Goal: Task Accomplishment & Management: Use online tool/utility

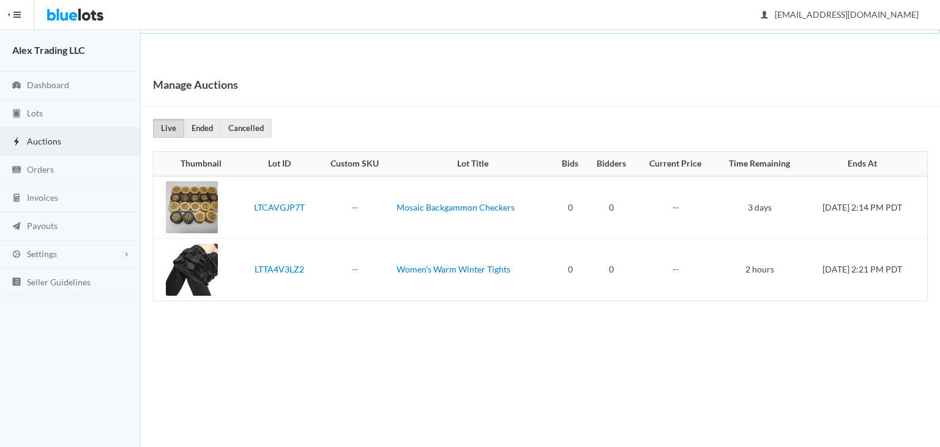
click at [207, 123] on link "Ended" at bounding box center [202, 128] width 37 height 19
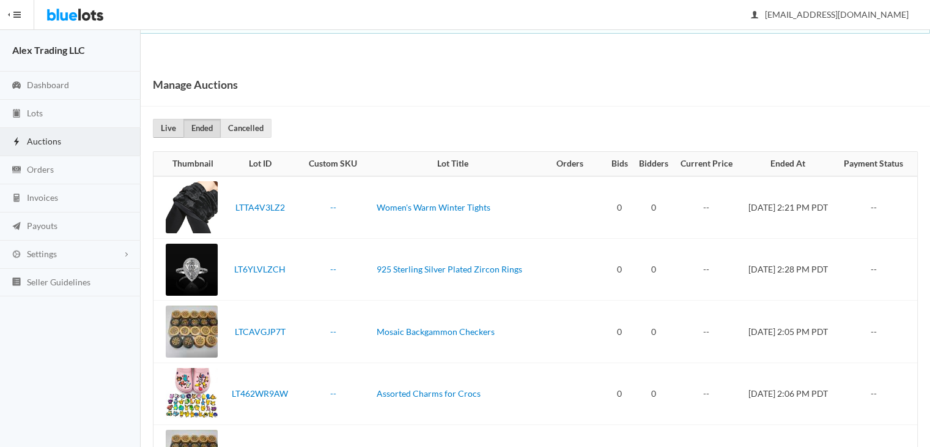
click at [171, 134] on link "Live" at bounding box center [168, 128] width 31 height 19
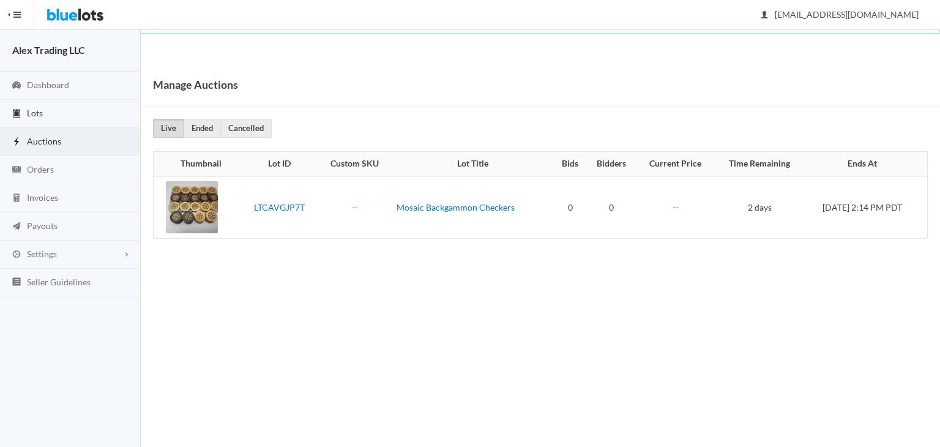
click at [100, 121] on link "Lots" at bounding box center [70, 114] width 141 height 28
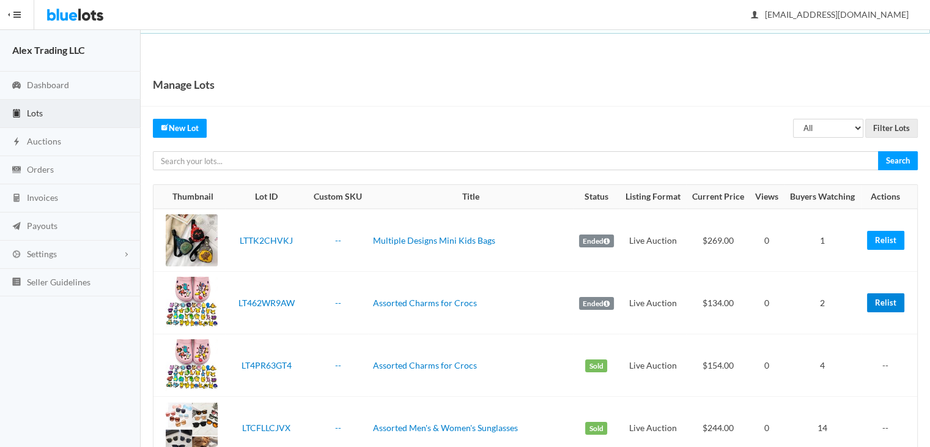
click at [874, 300] on link "Relist" at bounding box center [885, 302] width 37 height 19
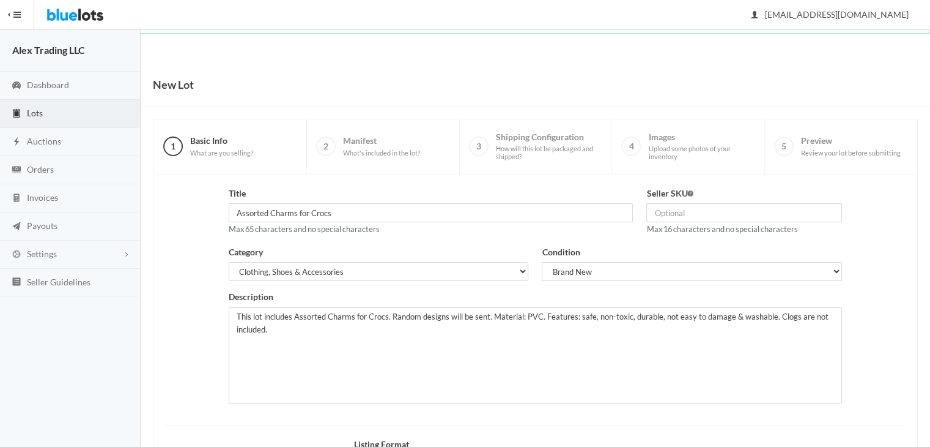
scroll to position [164, 0]
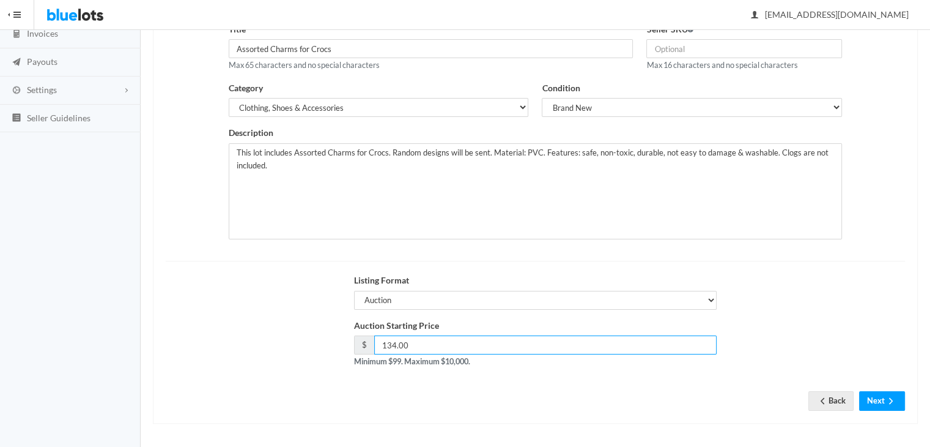
click at [390, 341] on input "134.00" at bounding box center [545, 344] width 343 height 19
type input "124.00"
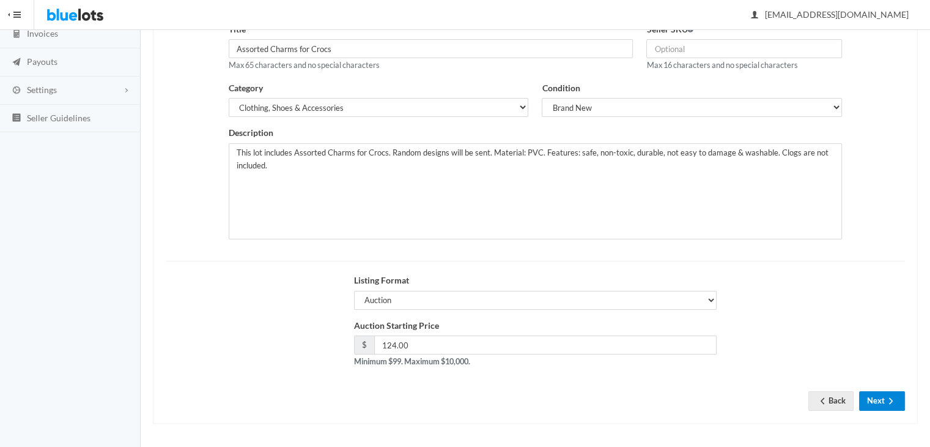
click at [883, 399] on button "Next" at bounding box center [882, 400] width 46 height 19
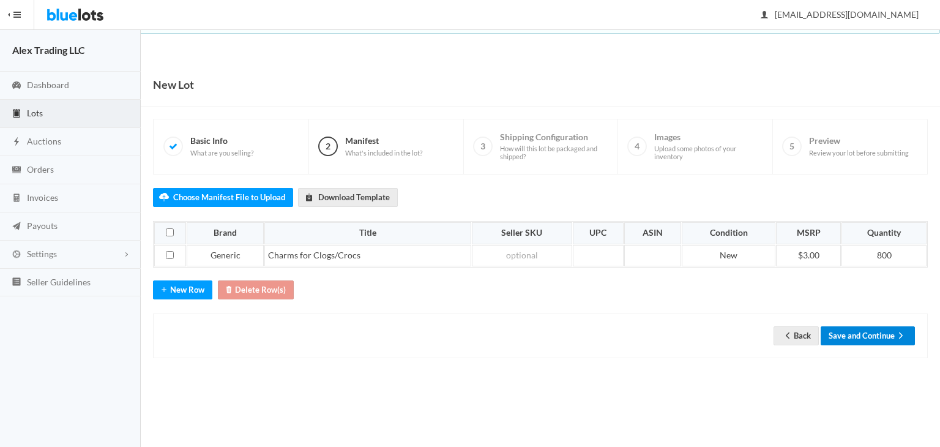
click at [885, 328] on button "Save and Continue" at bounding box center [867, 335] width 94 height 19
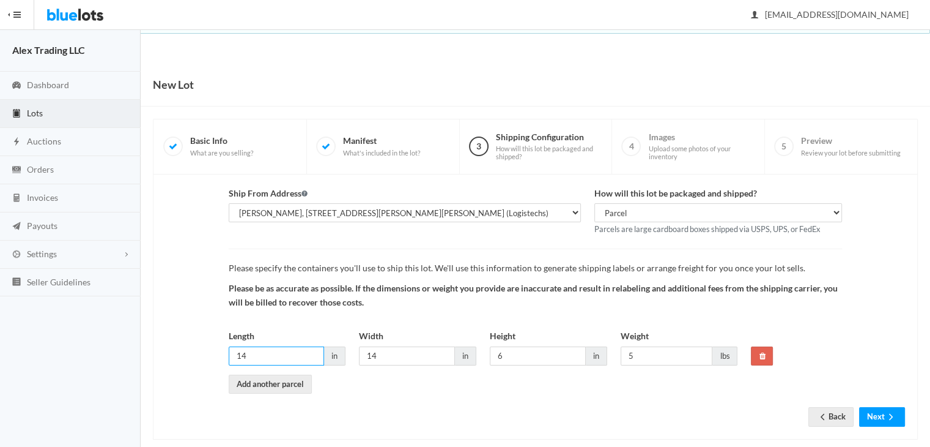
click at [294, 363] on input "14" at bounding box center [277, 355] width 96 height 19
type input "12"
click at [878, 418] on button "Next" at bounding box center [882, 416] width 46 height 19
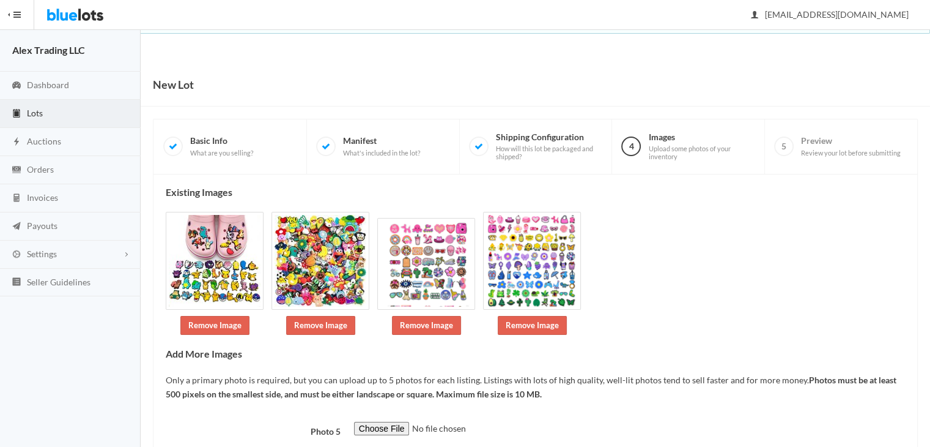
scroll to position [81, 0]
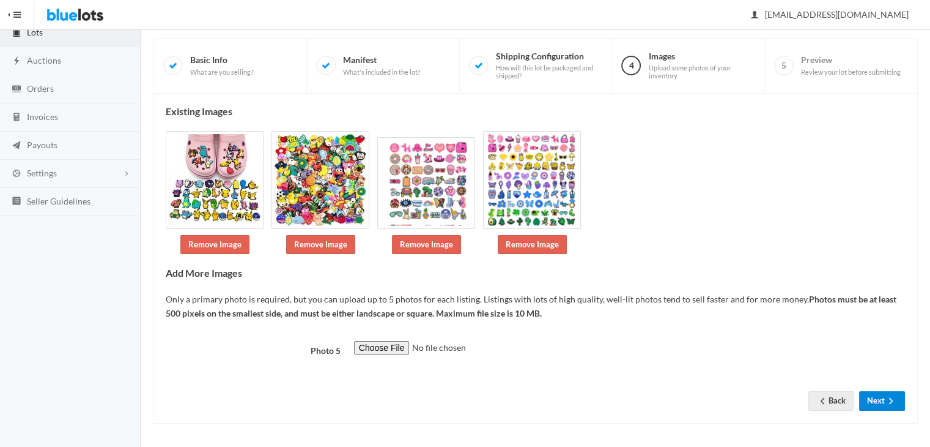
click at [890, 406] on button "Next" at bounding box center [882, 400] width 46 height 19
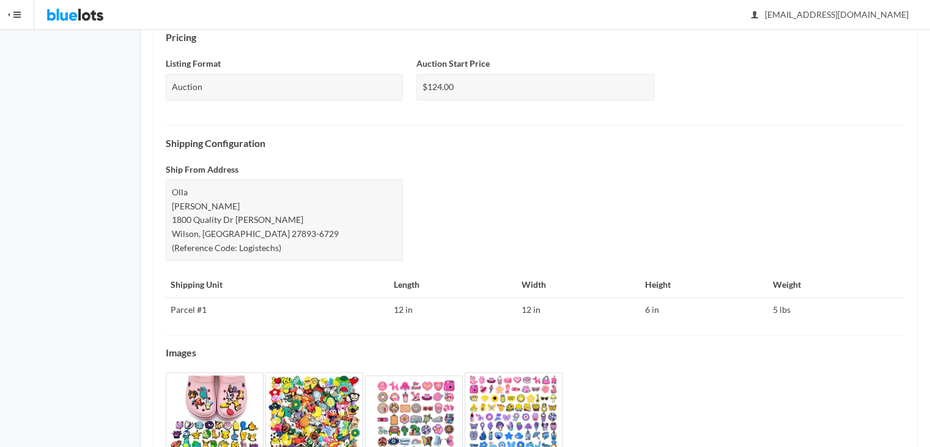
scroll to position [467, 0]
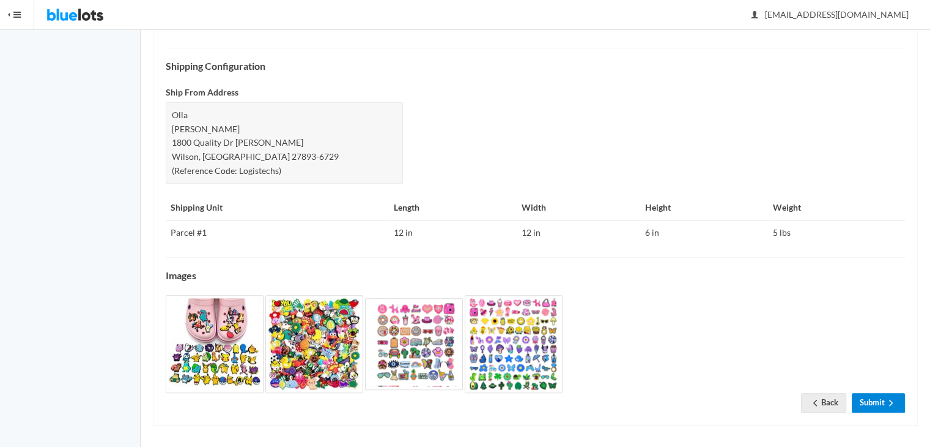
click at [869, 394] on link "Submit" at bounding box center [878, 402] width 53 height 19
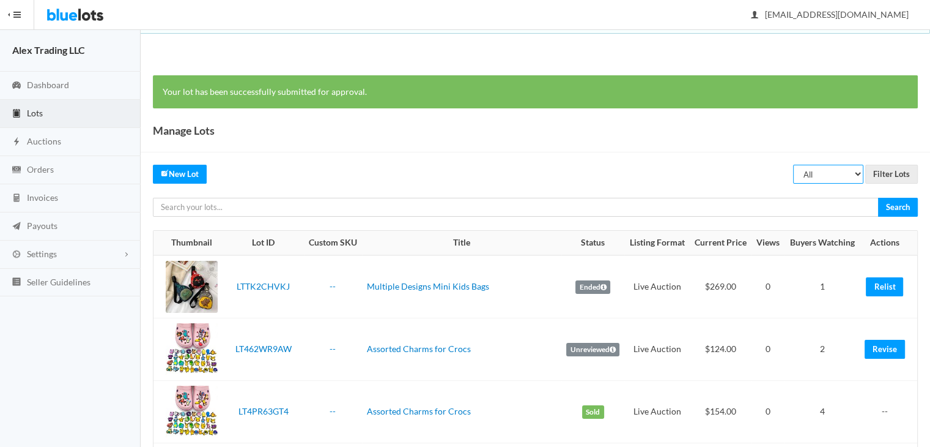
click at [814, 182] on select "All Draft Unreviewed Rejected Scheduled Listed Sold Ended" at bounding box center [828, 174] width 70 height 19
select select "ended"
click at [794, 165] on select "All Draft Unreviewed Rejected Scheduled Listed Sold Ended" at bounding box center [828, 174] width 70 height 19
click at [877, 174] on input "Filter Lots" at bounding box center [892, 174] width 53 height 19
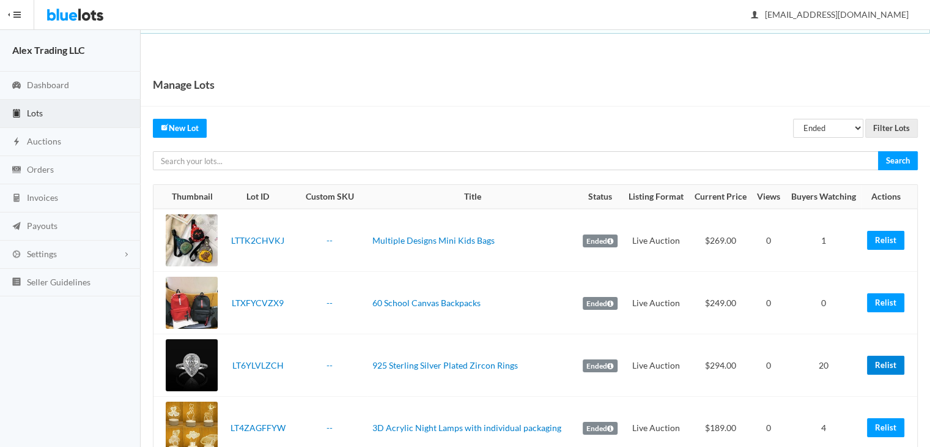
click at [885, 358] on link "Relist" at bounding box center [885, 364] width 37 height 19
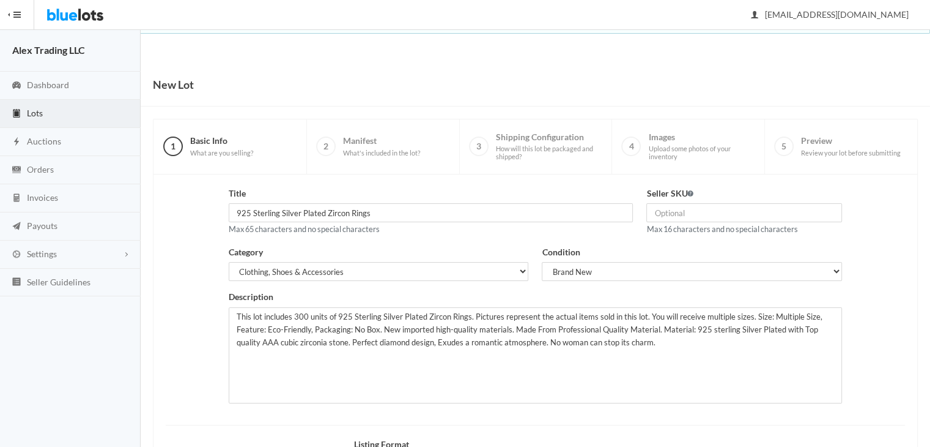
scroll to position [164, 0]
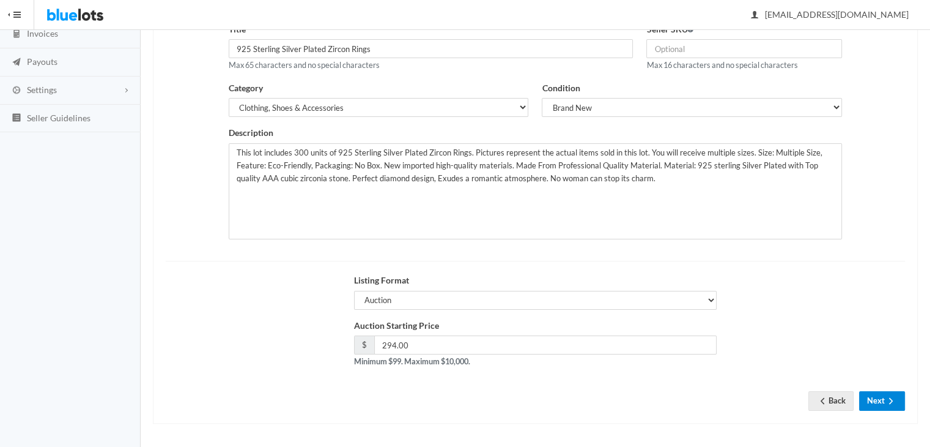
click at [862, 396] on button "Next" at bounding box center [882, 400] width 46 height 19
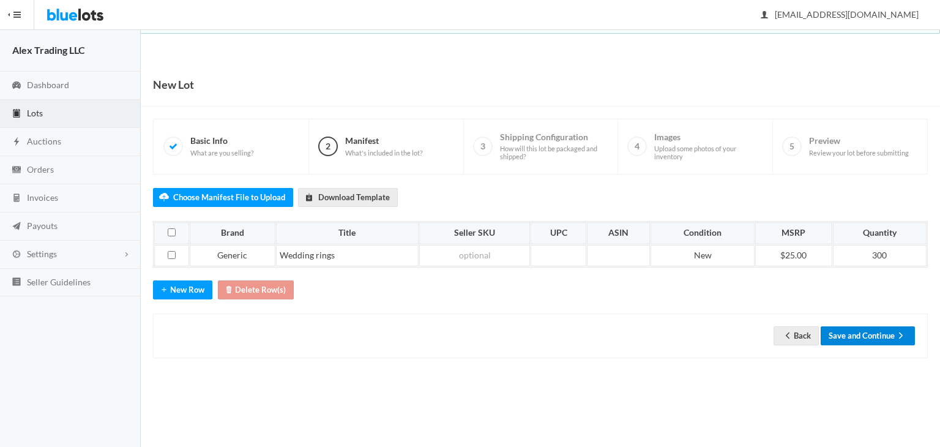
click at [879, 338] on button "Save and Continue" at bounding box center [867, 335] width 94 height 19
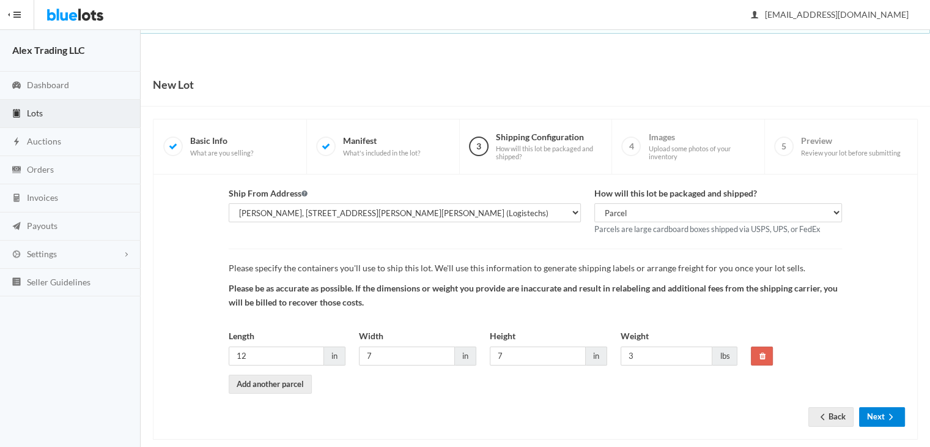
click at [885, 413] on icon "arrow forward" at bounding box center [891, 417] width 12 height 10
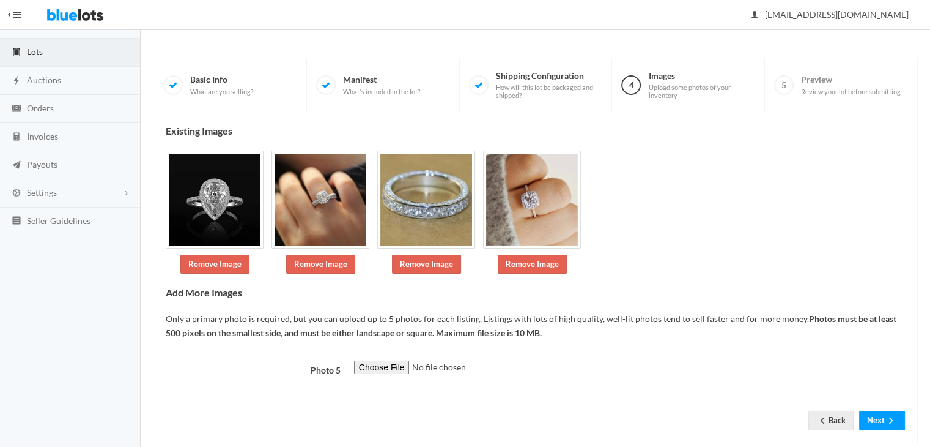
scroll to position [81, 0]
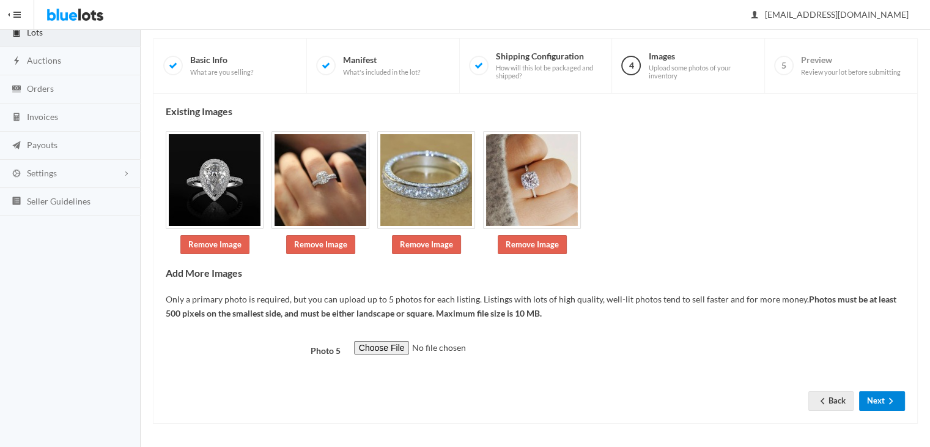
click at [891, 398] on icon "arrow forward" at bounding box center [891, 401] width 12 height 10
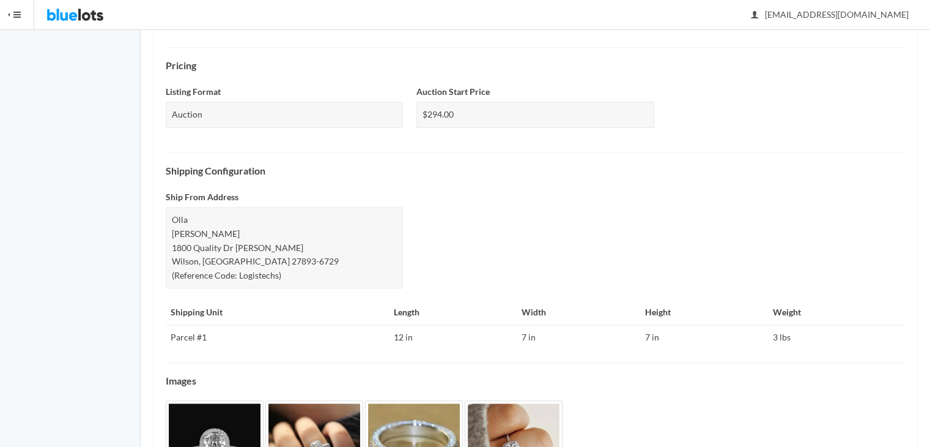
scroll to position [495, 0]
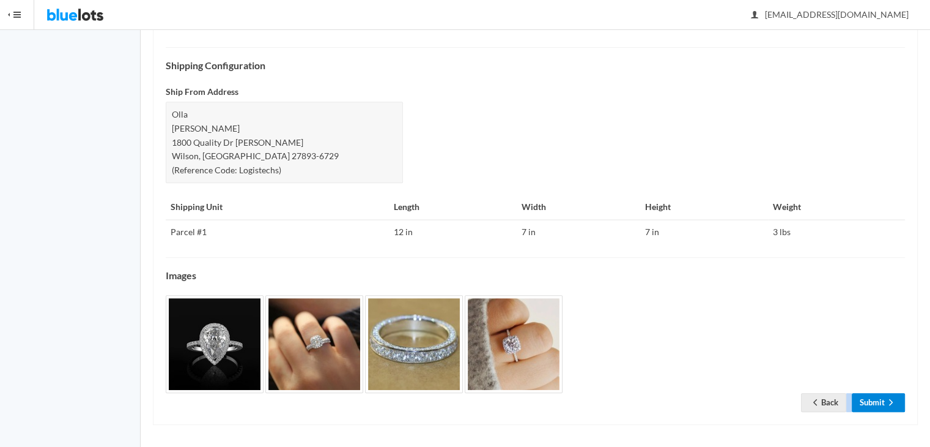
drag, startPoint x: 869, startPoint y: 382, endPoint x: 872, endPoint y: 395, distance: 12.8
click at [872, 395] on div "Check the details below and make sure everything is correct before submitting y…" at bounding box center [536, 51] width 740 height 721
click at [872, 395] on link "Submit" at bounding box center [878, 402] width 53 height 19
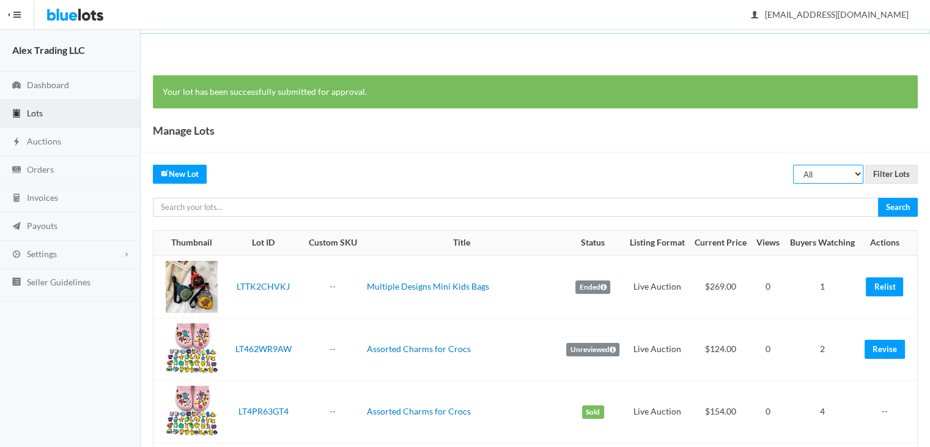
click at [798, 177] on select "All Draft Unreviewed Rejected Scheduled Listed Sold Ended" at bounding box center [828, 174] width 70 height 19
select select "ended"
click at [794, 165] on select "All Draft Unreviewed Rejected Scheduled Listed Sold Ended" at bounding box center [828, 174] width 70 height 19
click at [880, 175] on input "Filter Lots" at bounding box center [892, 174] width 53 height 19
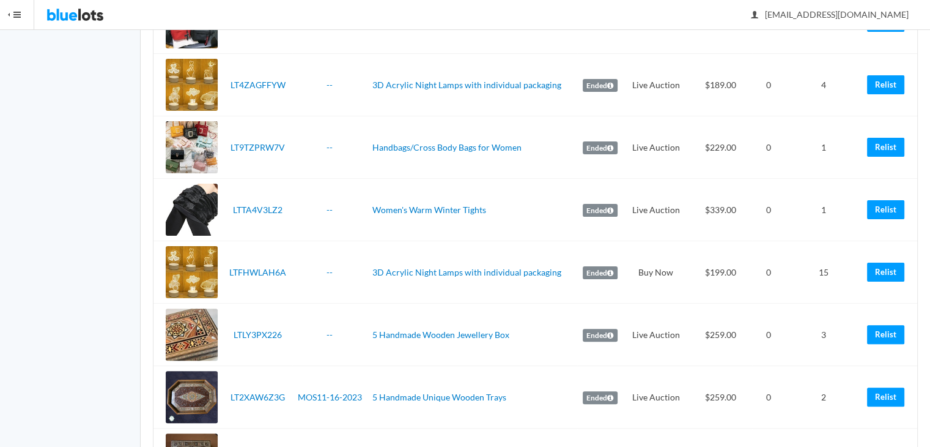
scroll to position [281, 0]
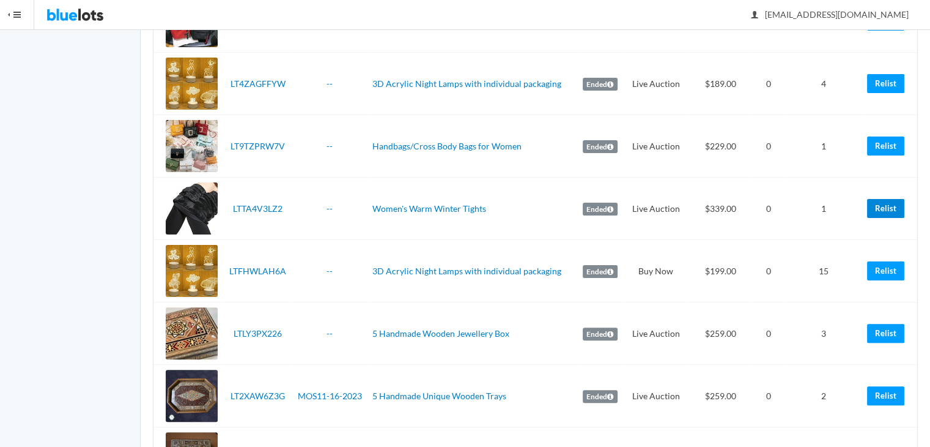
click at [883, 211] on link "Relist" at bounding box center [885, 208] width 37 height 19
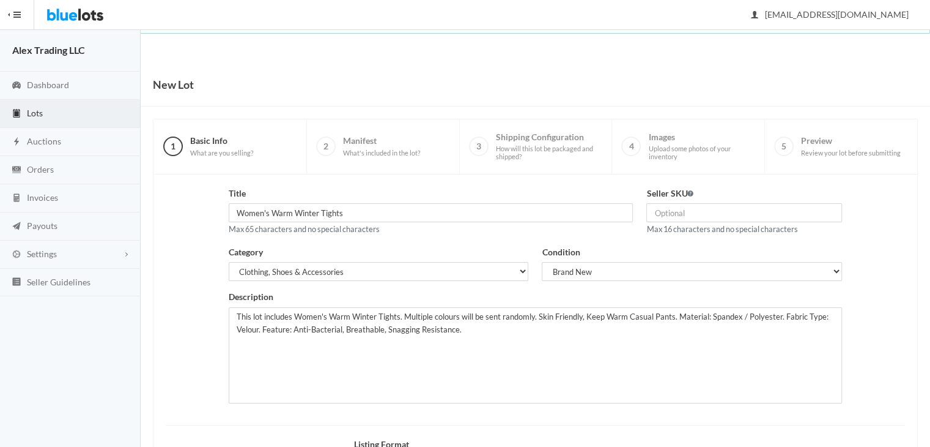
scroll to position [164, 0]
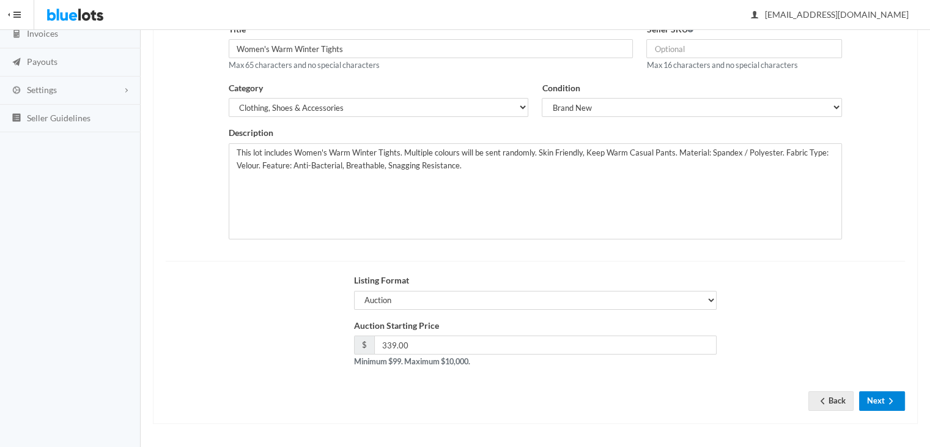
click at [886, 392] on button "Next" at bounding box center [882, 400] width 46 height 19
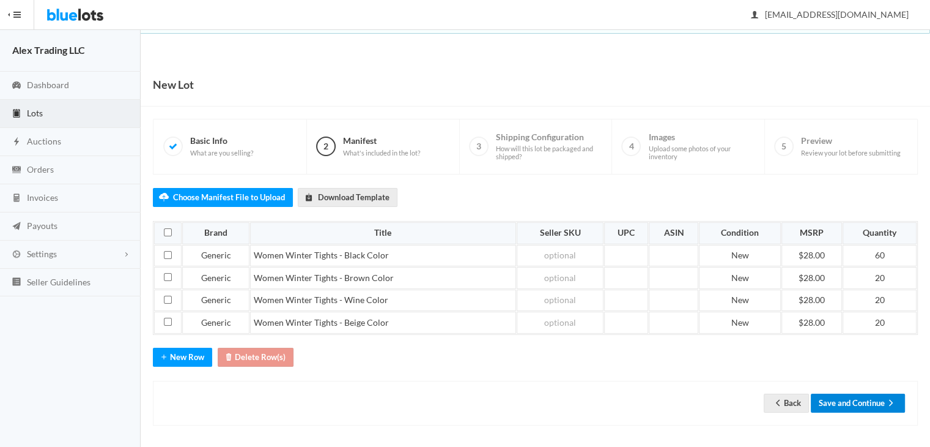
drag, startPoint x: 874, startPoint y: 387, endPoint x: 876, endPoint y: 396, distance: 10.1
click at [876, 396] on div "Back Save and Continue" at bounding box center [535, 402] width 765 height 45
click at [876, 396] on button "Save and Continue" at bounding box center [858, 402] width 94 height 19
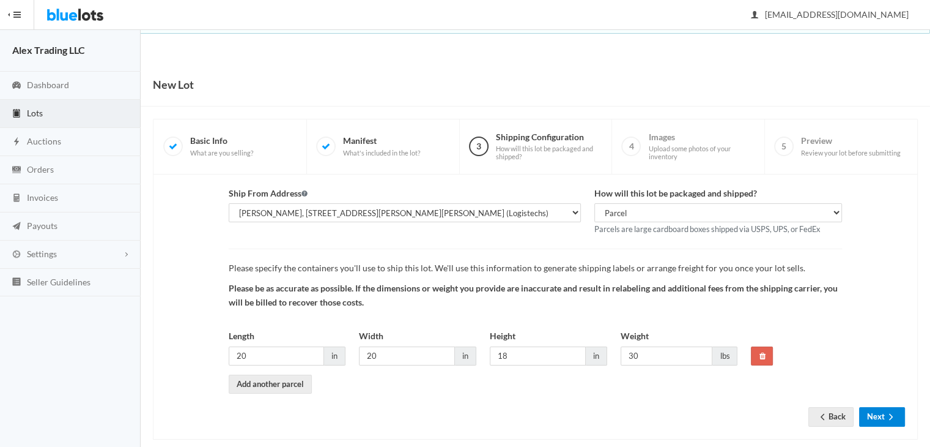
click at [880, 407] on button "Next" at bounding box center [882, 416] width 46 height 19
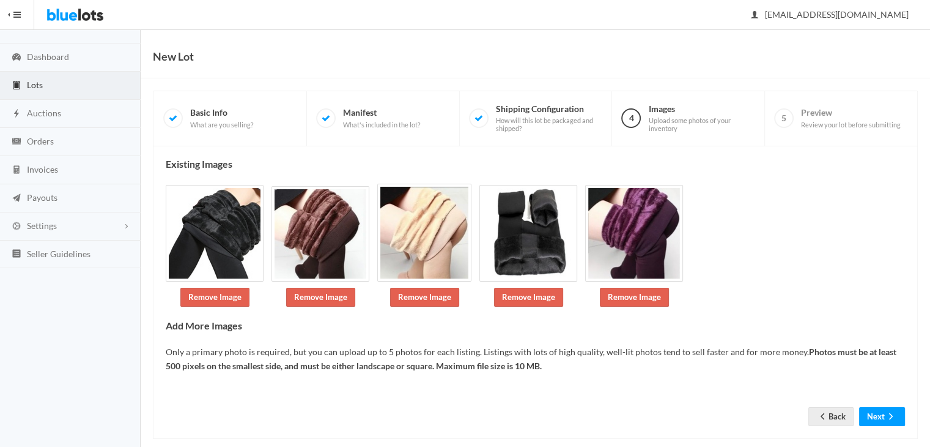
scroll to position [44, 0]
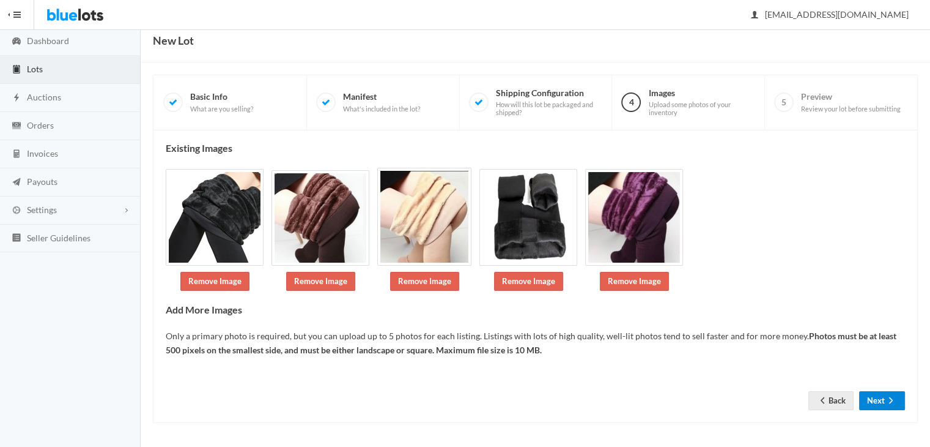
click at [877, 399] on button "Next" at bounding box center [882, 400] width 46 height 19
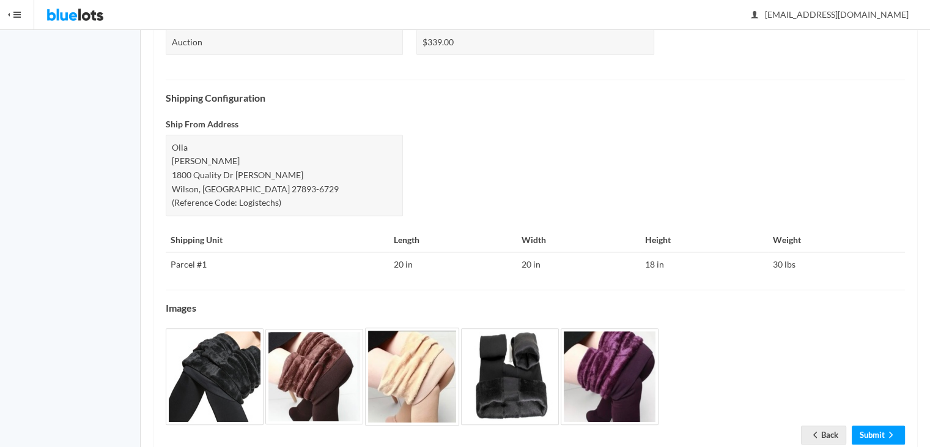
scroll to position [482, 0]
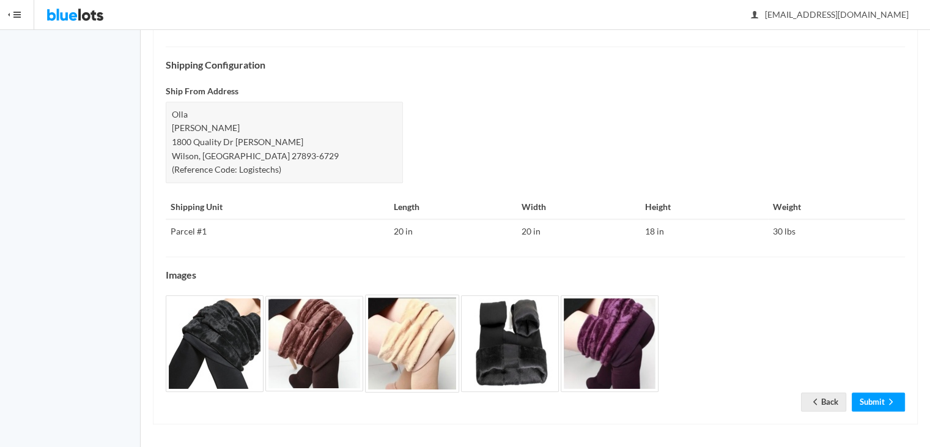
click at [883, 387] on div "Check the details below and make sure everything is correct before submitting y…" at bounding box center [536, 58] width 740 height 707
click at [883, 392] on link "Submit" at bounding box center [878, 401] width 53 height 19
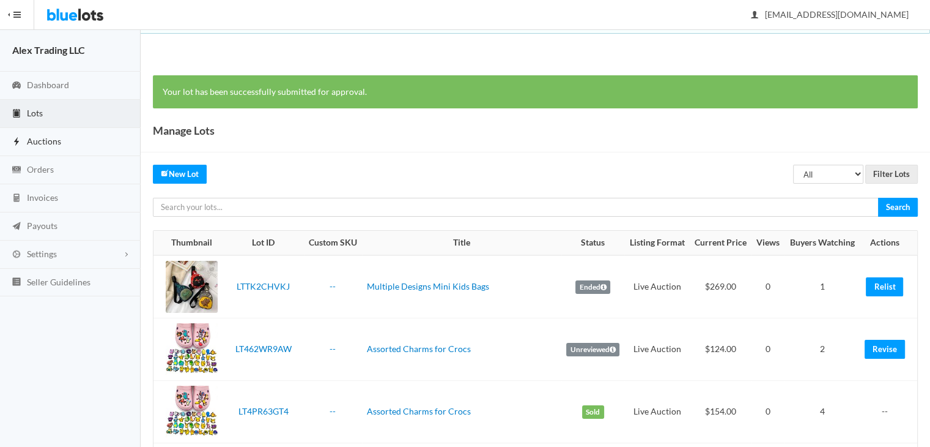
click at [100, 143] on link "Auctions" at bounding box center [70, 142] width 141 height 28
